Goal: Task Accomplishment & Management: Use online tool/utility

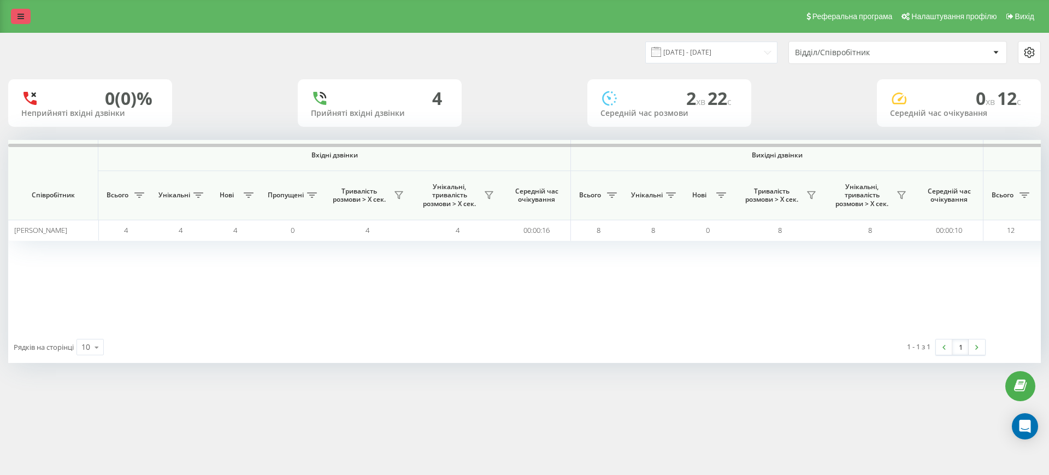
click at [26, 10] on link at bounding box center [21, 16] width 20 height 15
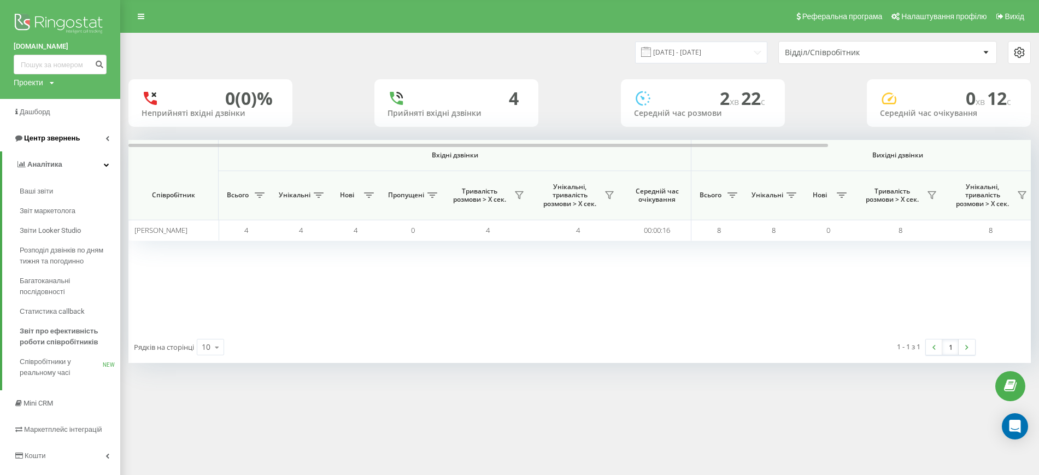
click at [43, 142] on span "Центр звернень" at bounding box center [52, 138] width 56 height 8
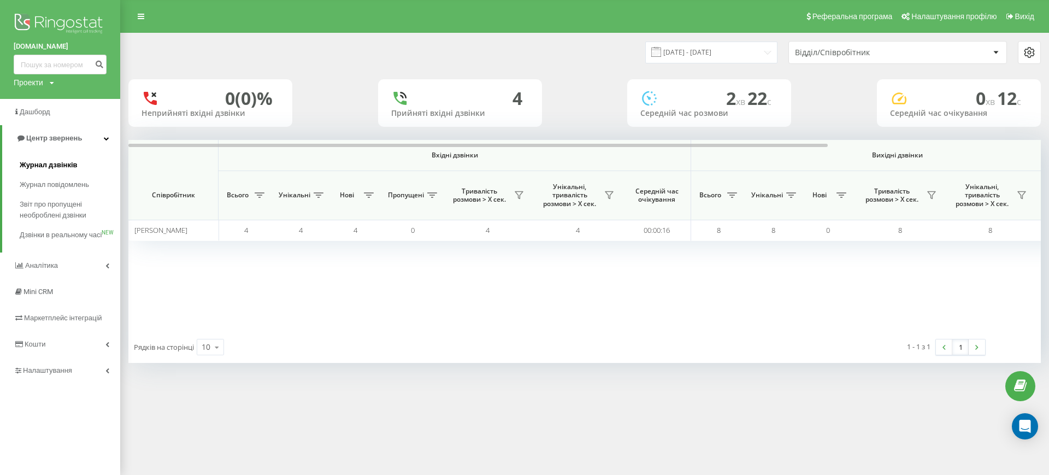
click at [53, 163] on span "Журнал дзвінків" at bounding box center [49, 165] width 58 height 11
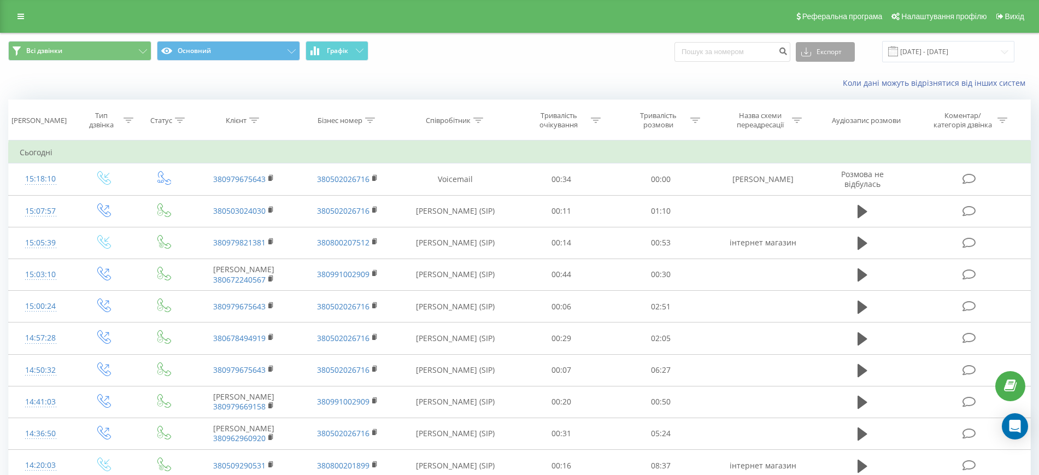
click at [850, 51] on button "Експорт" at bounding box center [825, 52] width 59 height 20
click at [935, 56] on input "22.08.2025 - 22.09.2025" at bounding box center [948, 51] width 132 height 21
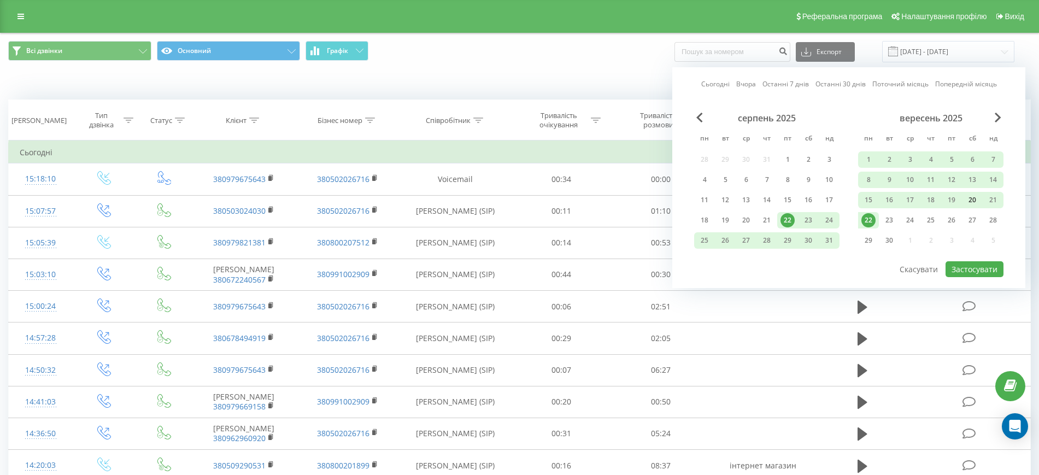
click at [970, 199] on div "20" at bounding box center [972, 200] width 14 height 14
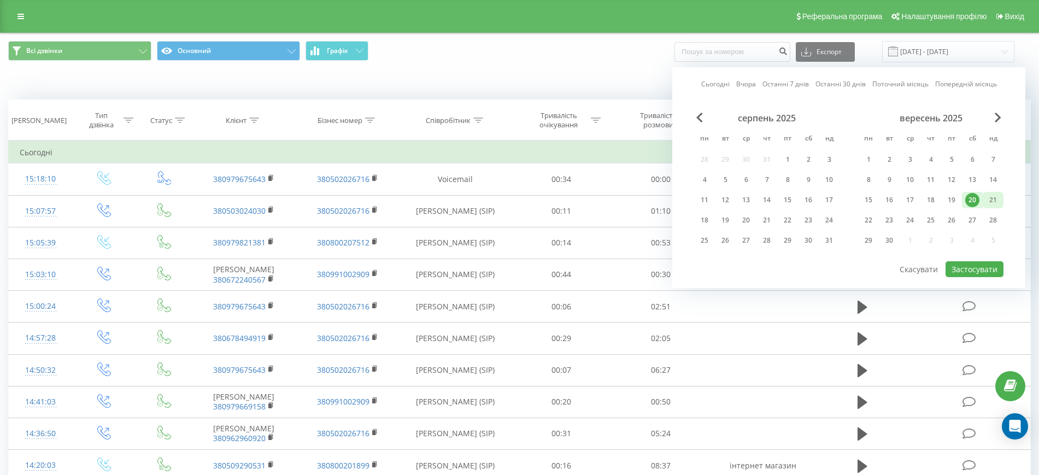
click at [997, 199] on div "21" at bounding box center [993, 200] width 14 height 14
click at [950, 195] on div "19" at bounding box center [951, 200] width 14 height 14
click at [988, 199] on div "21" at bounding box center [993, 200] width 14 height 14
click at [974, 269] on button "Застосувати" at bounding box center [974, 269] width 58 height 16
type input "19.09.2025 - 21.09.2025"
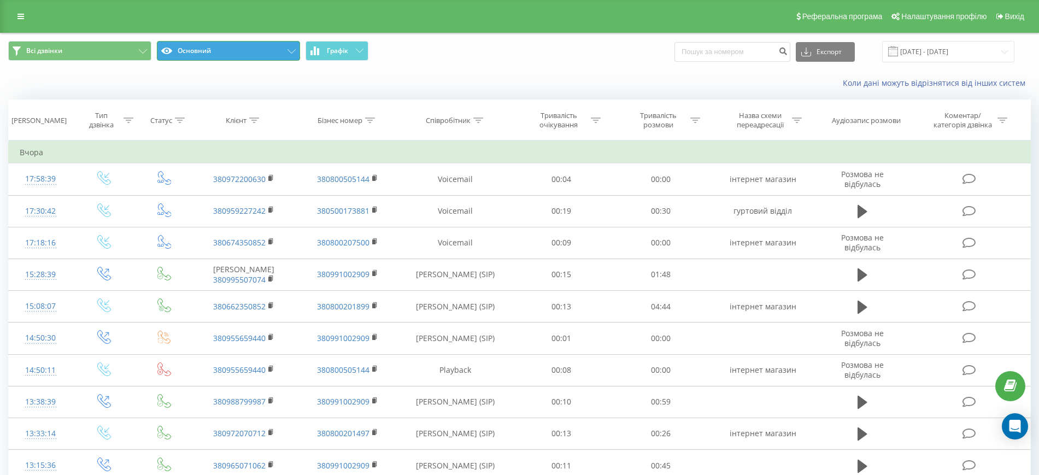
click at [269, 49] on button "Основний" at bounding box center [228, 51] width 143 height 20
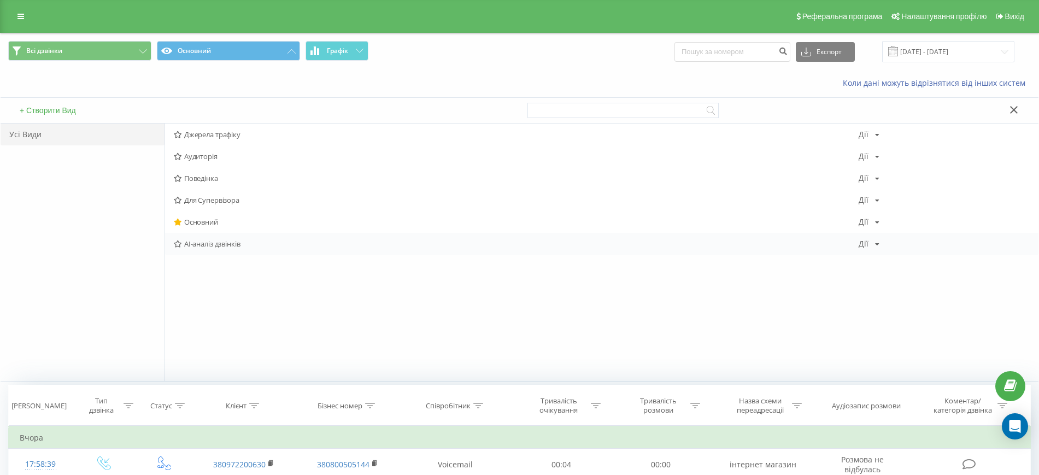
drag, startPoint x: 215, startPoint y: 242, endPoint x: 267, endPoint y: 212, distance: 60.2
click at [215, 242] on span "AI-аналіз дзвінків" at bounding box center [516, 244] width 685 height 8
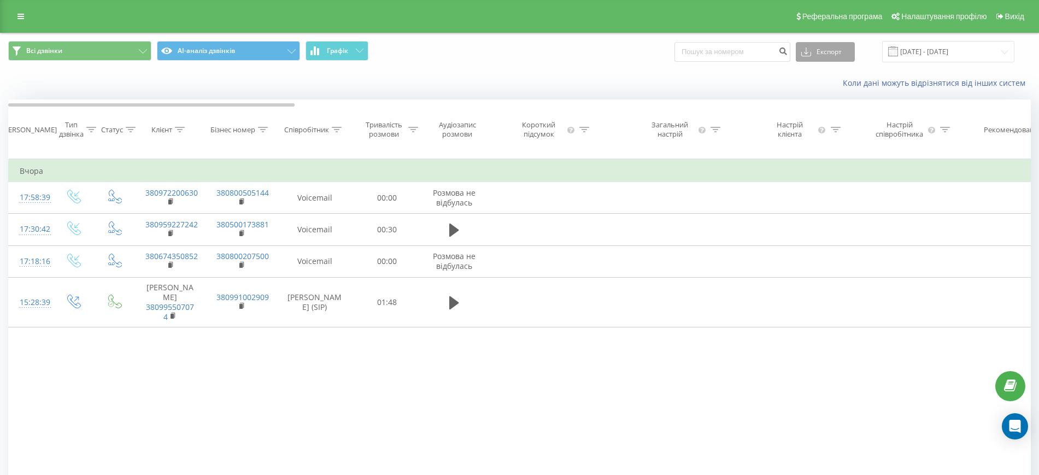
click at [840, 54] on button "Експорт" at bounding box center [825, 52] width 59 height 20
click at [817, 95] on span ".xls" at bounding box center [811, 91] width 12 height 10
click at [180, 132] on icon at bounding box center [180, 129] width 10 height 5
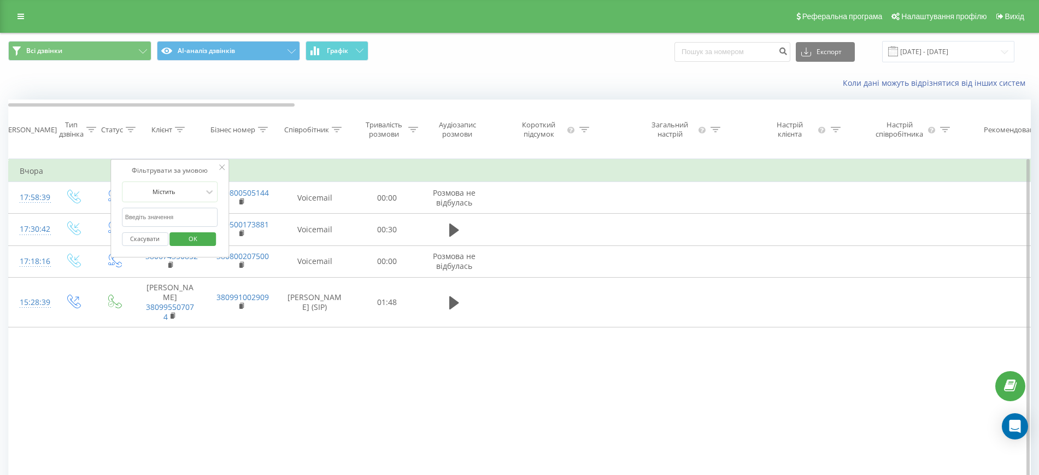
click at [164, 226] on input "text" at bounding box center [170, 217] width 96 height 19
paste input "380684111121"
type input "380684111121"
click button "OK" at bounding box center [193, 239] width 46 height 14
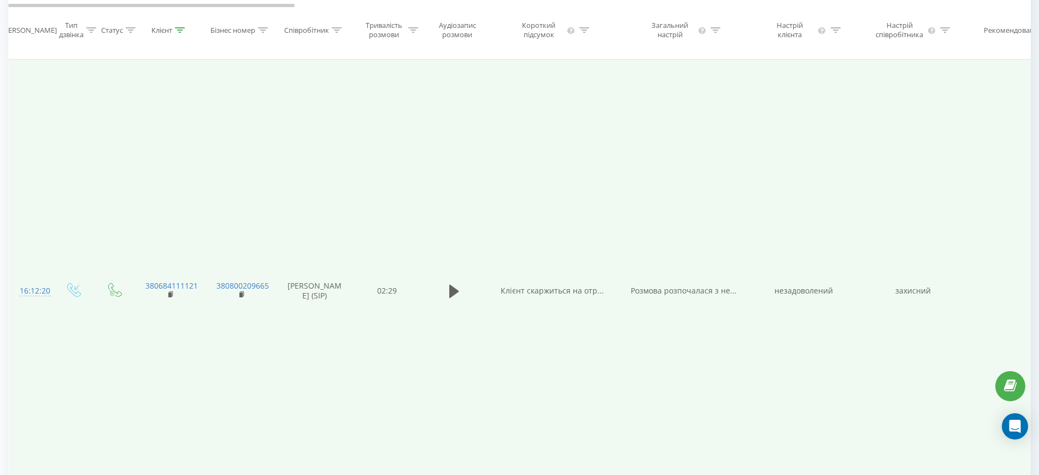
scroll to position [205, 0]
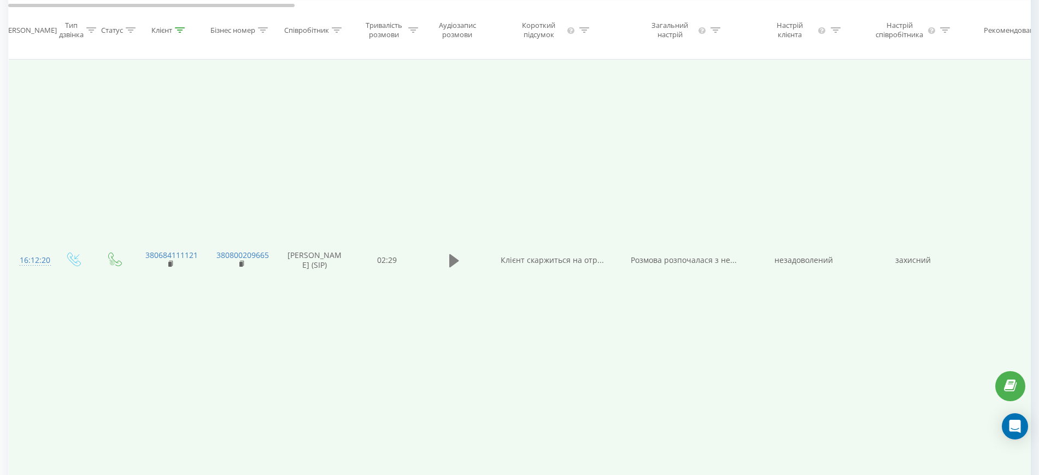
click at [450, 267] on icon at bounding box center [454, 260] width 10 height 13
